Goal: Information Seeking & Learning: Learn about a topic

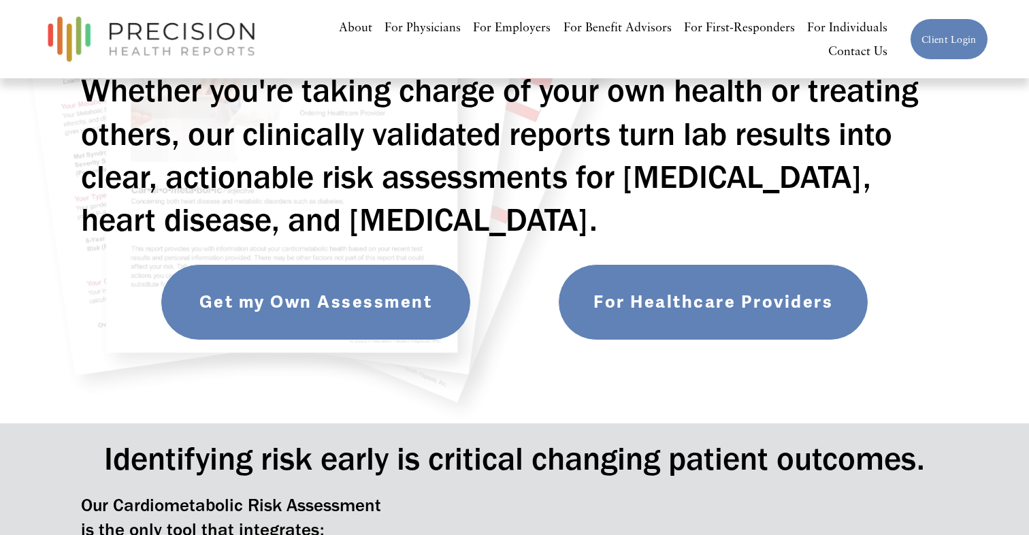
scroll to position [135, 0]
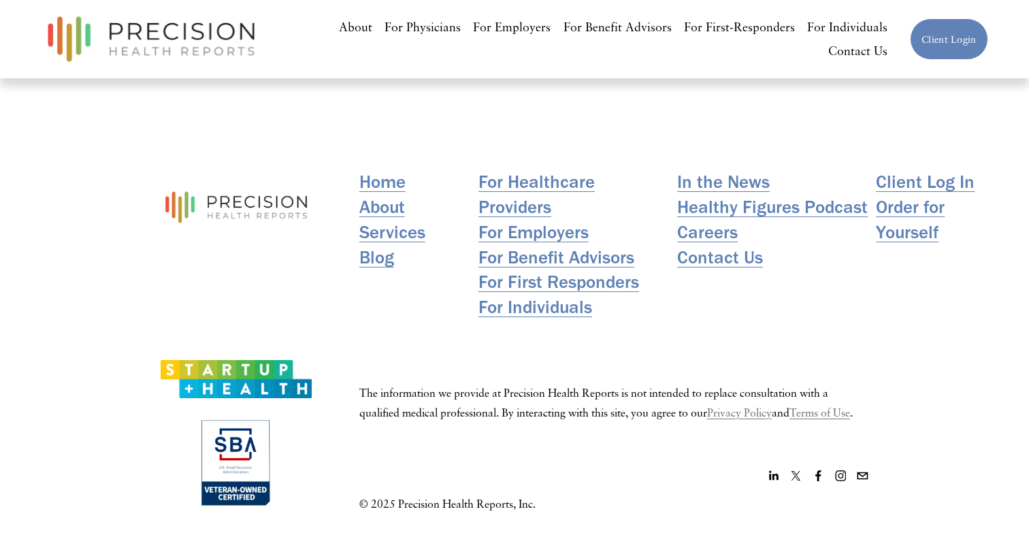
scroll to position [242, 0]
click at [380, 258] on link "Blog" at bounding box center [376, 257] width 35 height 25
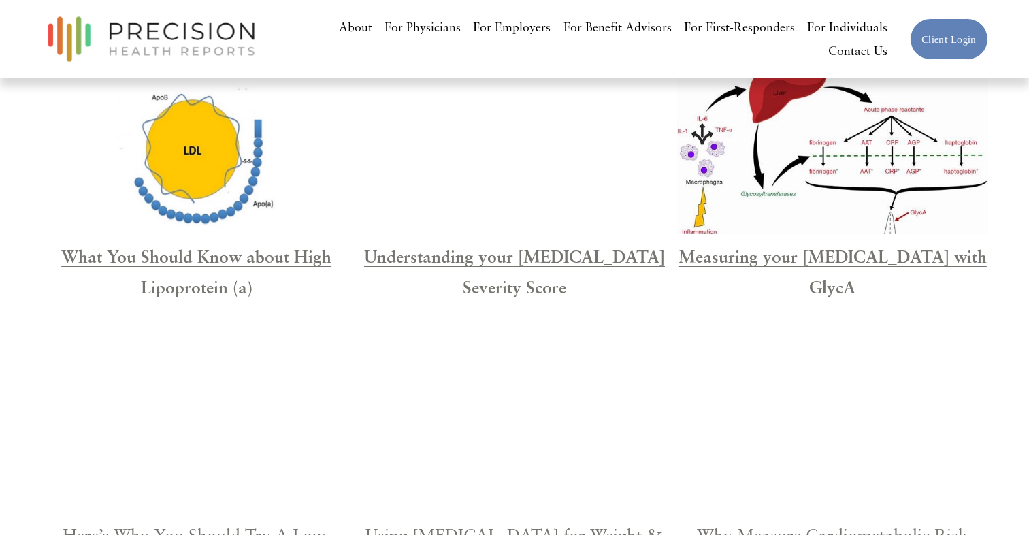
scroll to position [976, 0]
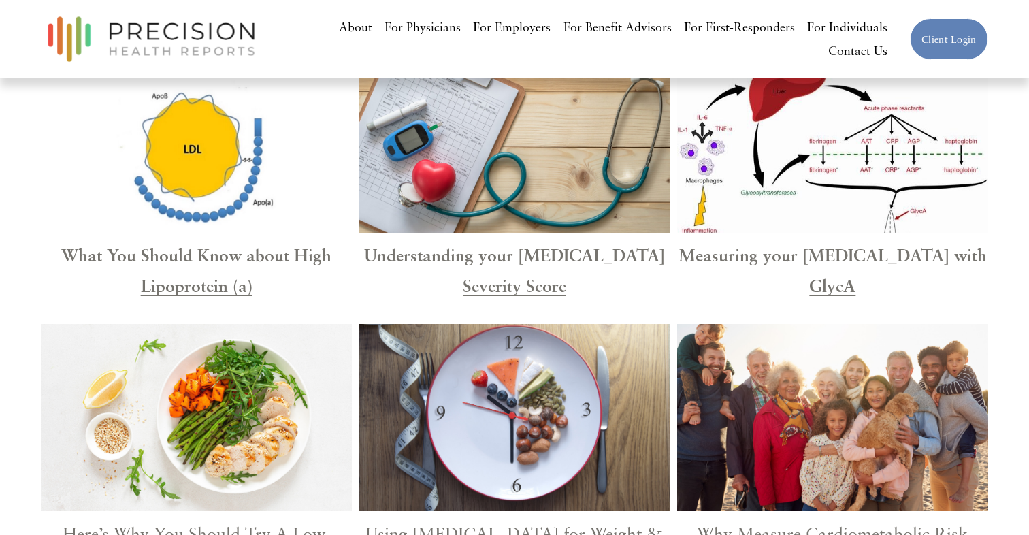
click at [793, 255] on strong "Measuring your Systemic Inflammation with GlycA" at bounding box center [832, 270] width 308 height 51
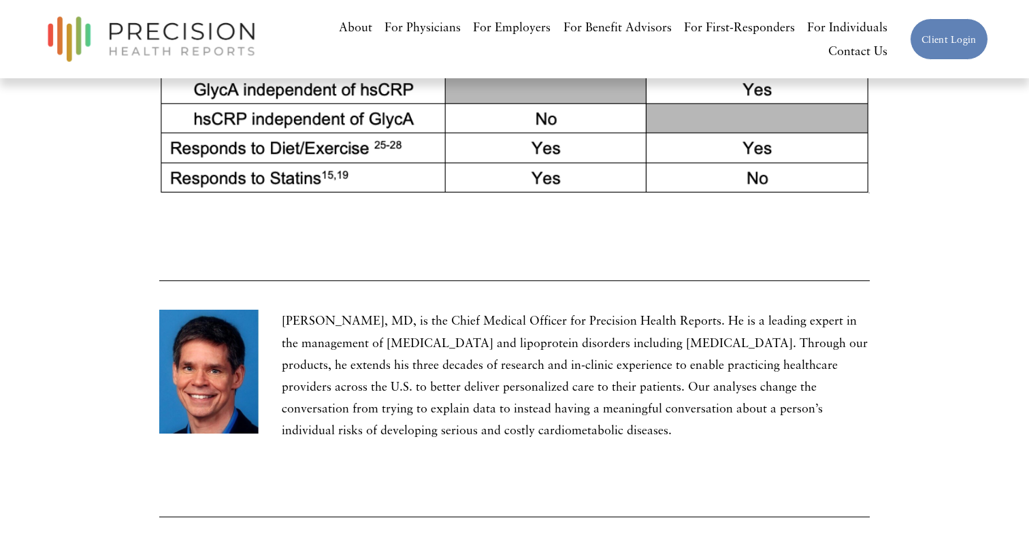
scroll to position [4253, 0]
